Goal: Task Accomplishment & Management: Use online tool/utility

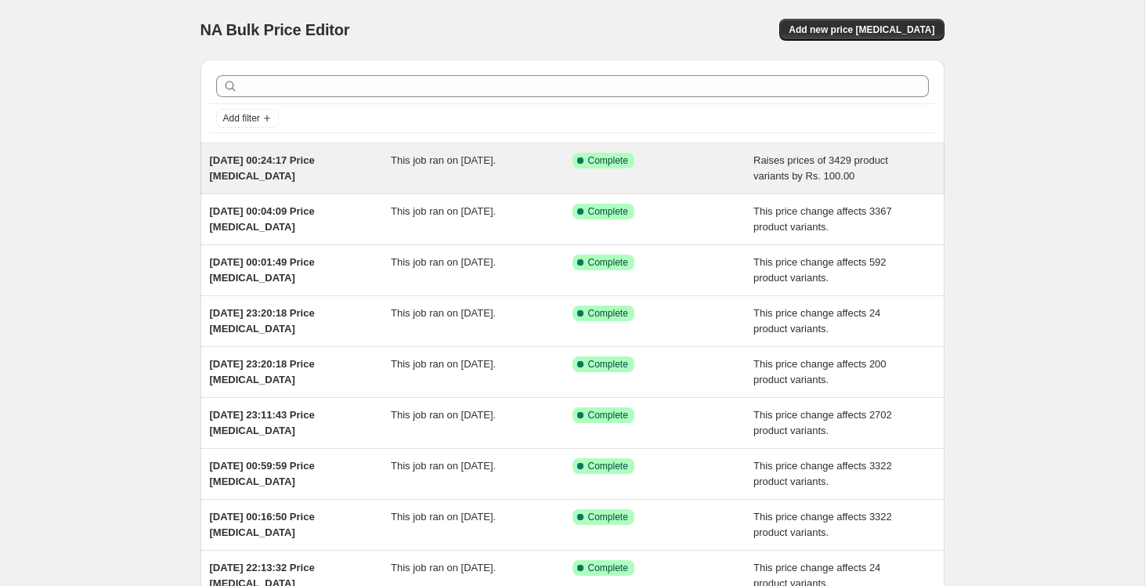
click at [282, 157] on span "[DATE] 00:24:17 Price [MEDICAL_DATA]" at bounding box center [262, 167] width 105 height 27
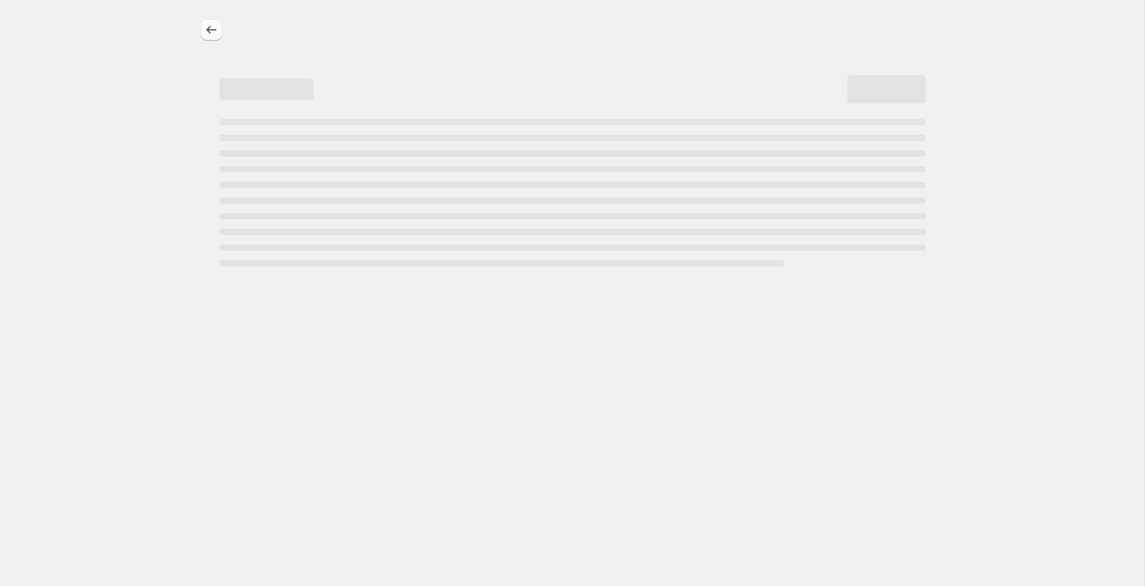
select select "by"
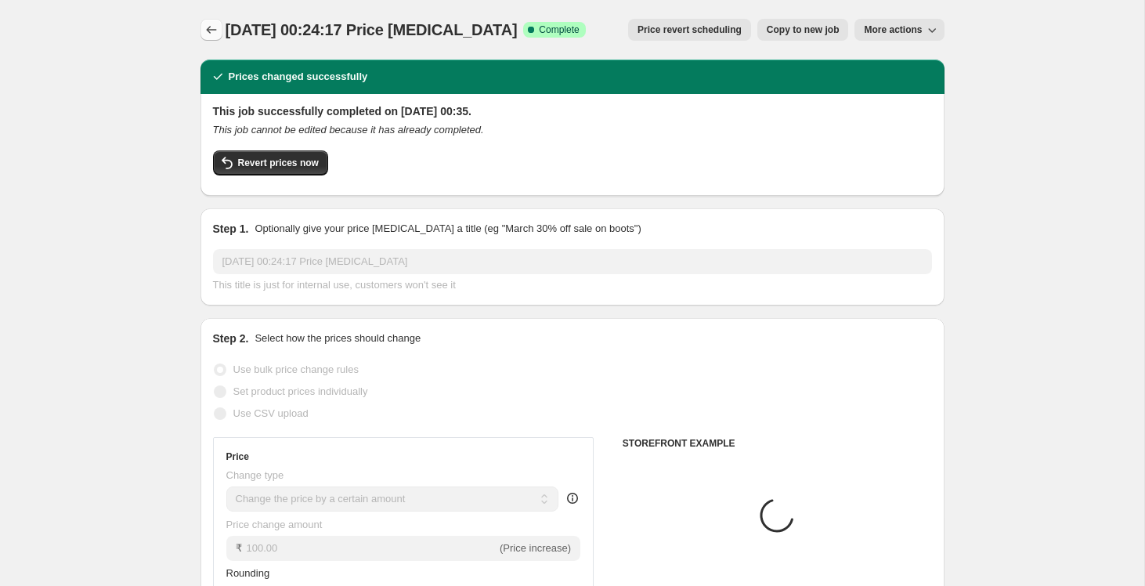
click at [208, 25] on icon "Price change jobs" at bounding box center [212, 30] width 16 height 16
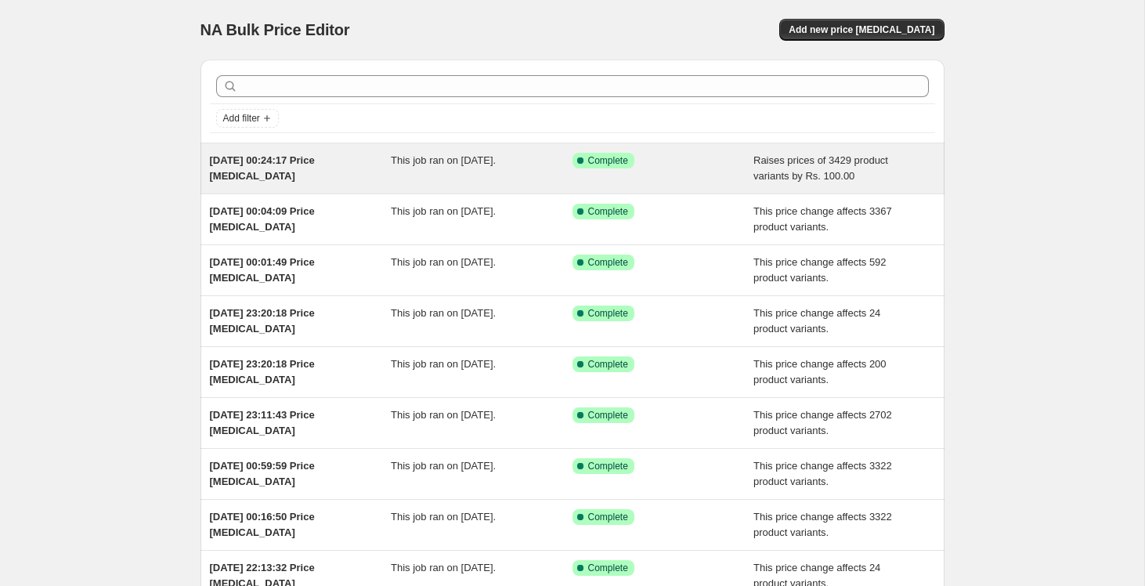
click at [265, 157] on span "[DATE] 00:24:17 Price [MEDICAL_DATA]" at bounding box center [262, 167] width 105 height 27
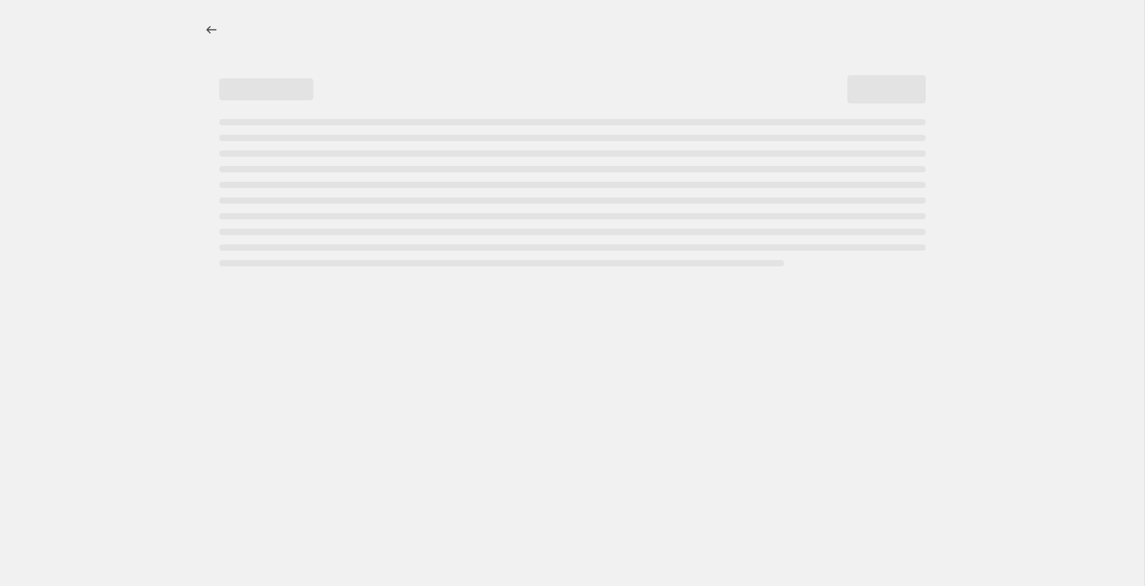
select select "by"
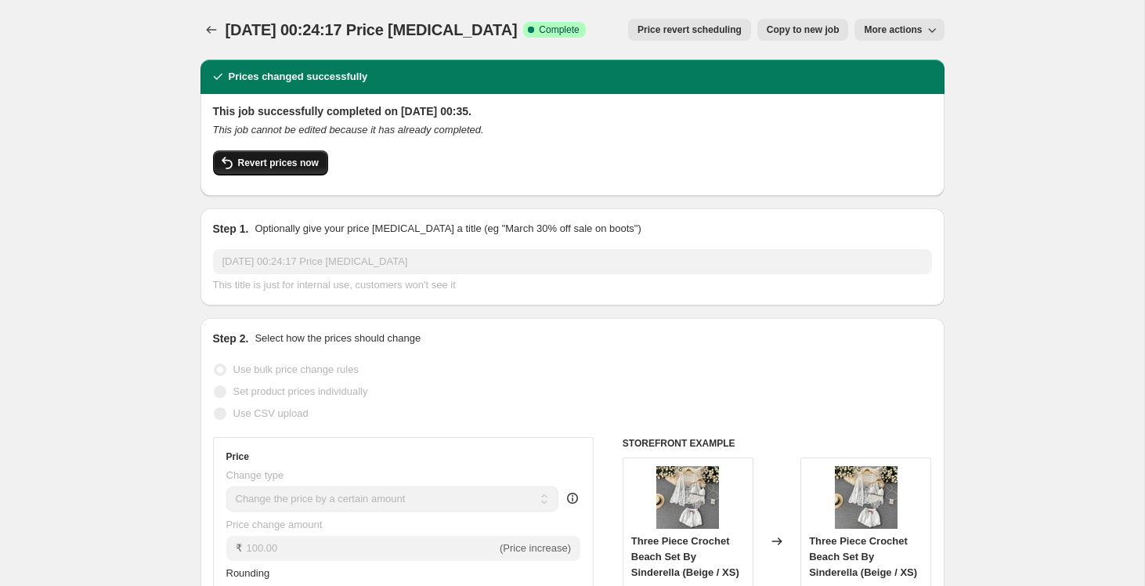
click at [269, 161] on span "Revert prices now" at bounding box center [278, 163] width 81 height 13
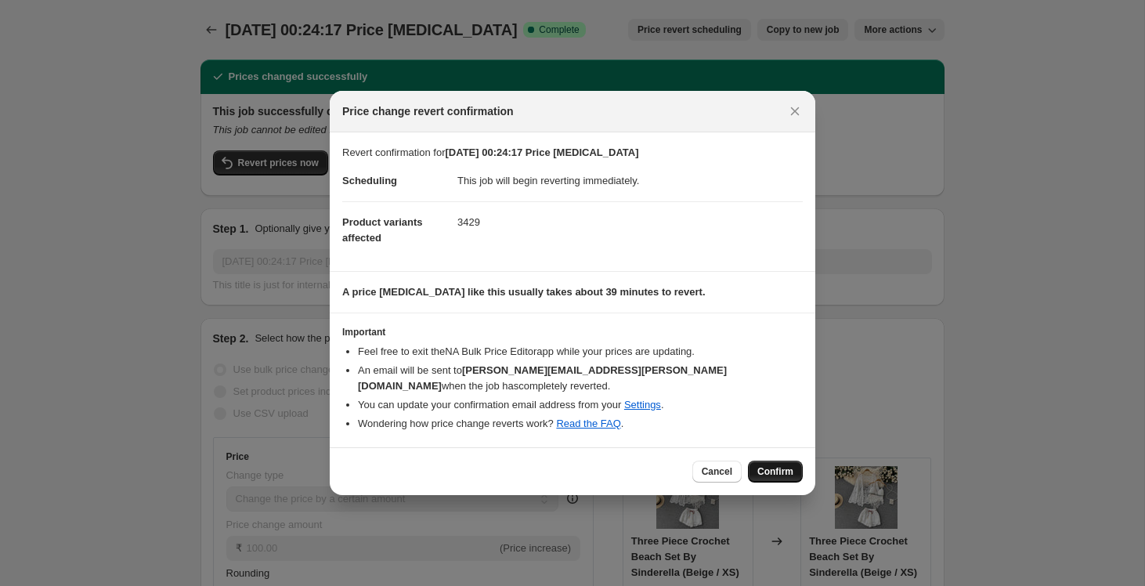
click at [775, 465] on span "Confirm" at bounding box center [775, 471] width 36 height 13
